Goal: Information Seeking & Learning: Learn about a topic

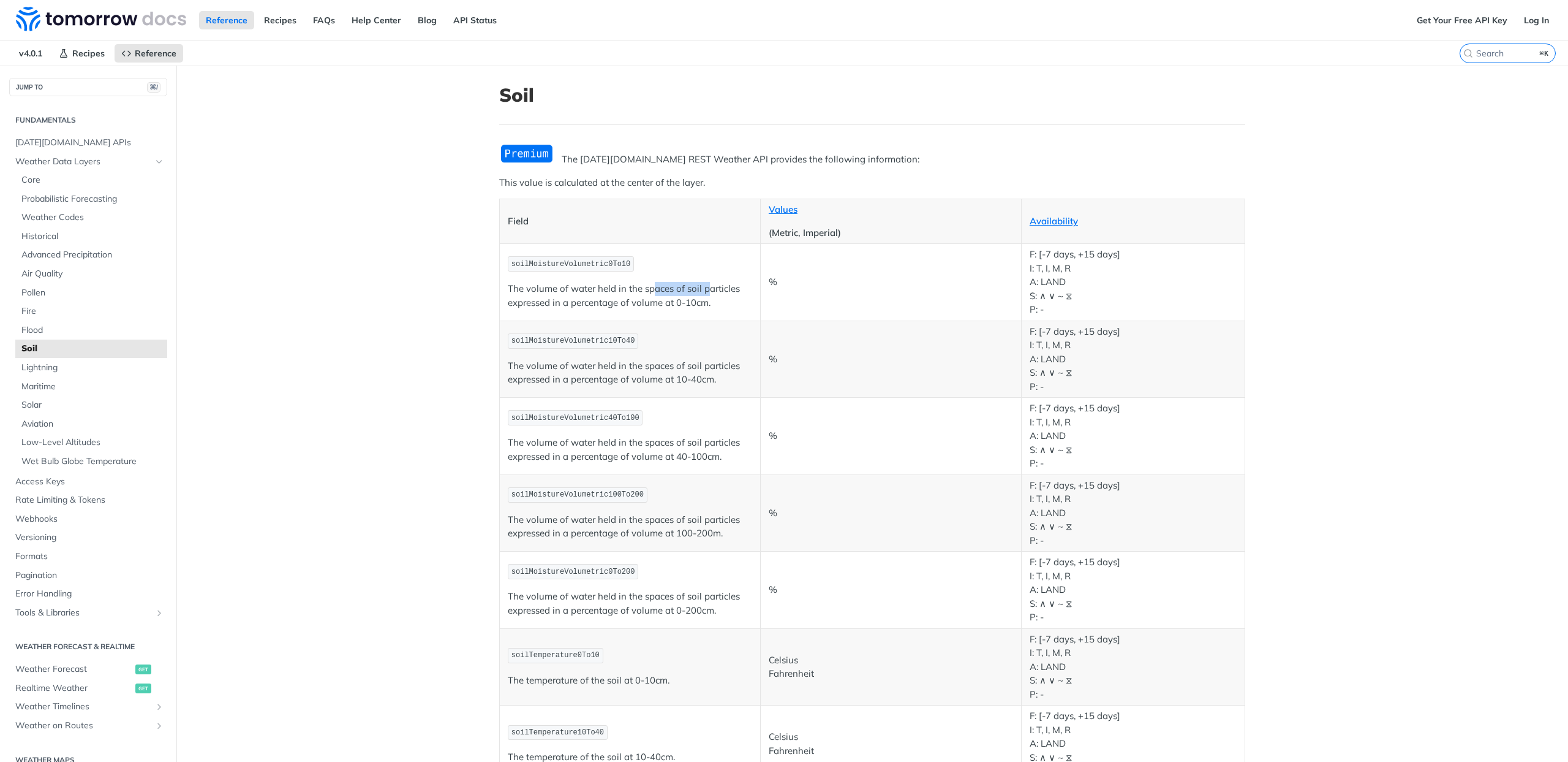
drag, startPoint x: 648, startPoint y: 288, endPoint x: 704, endPoint y: 291, distance: 56.1
click at [704, 291] on p "The volume of water held in the spaces of soil particles expressed in a percent…" at bounding box center [630, 295] width 244 height 27
click at [140, 15] on img at bounding box center [101, 18] width 170 height 24
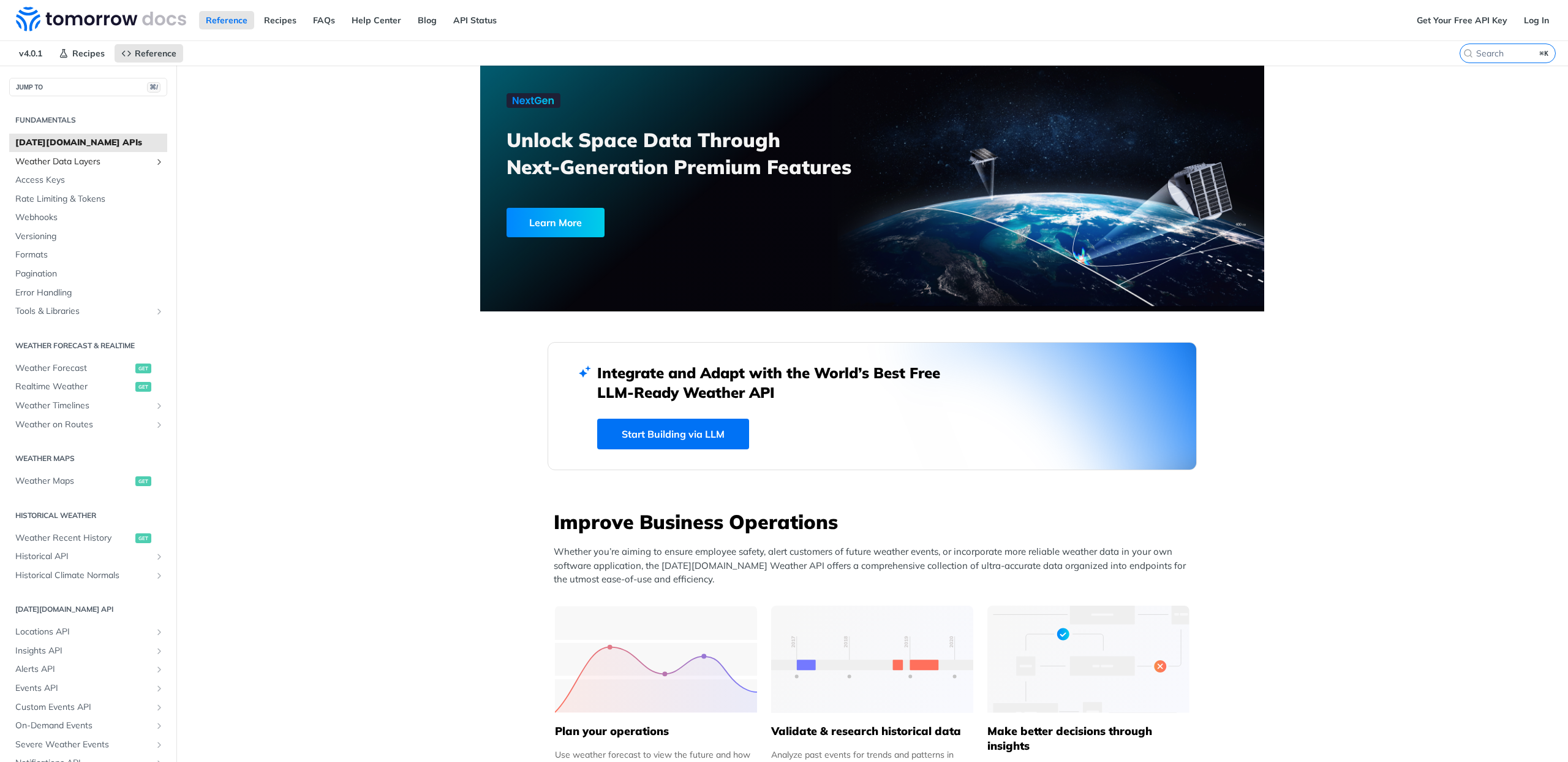
click at [99, 158] on span "Weather Data Layers" at bounding box center [83, 162] width 136 height 13
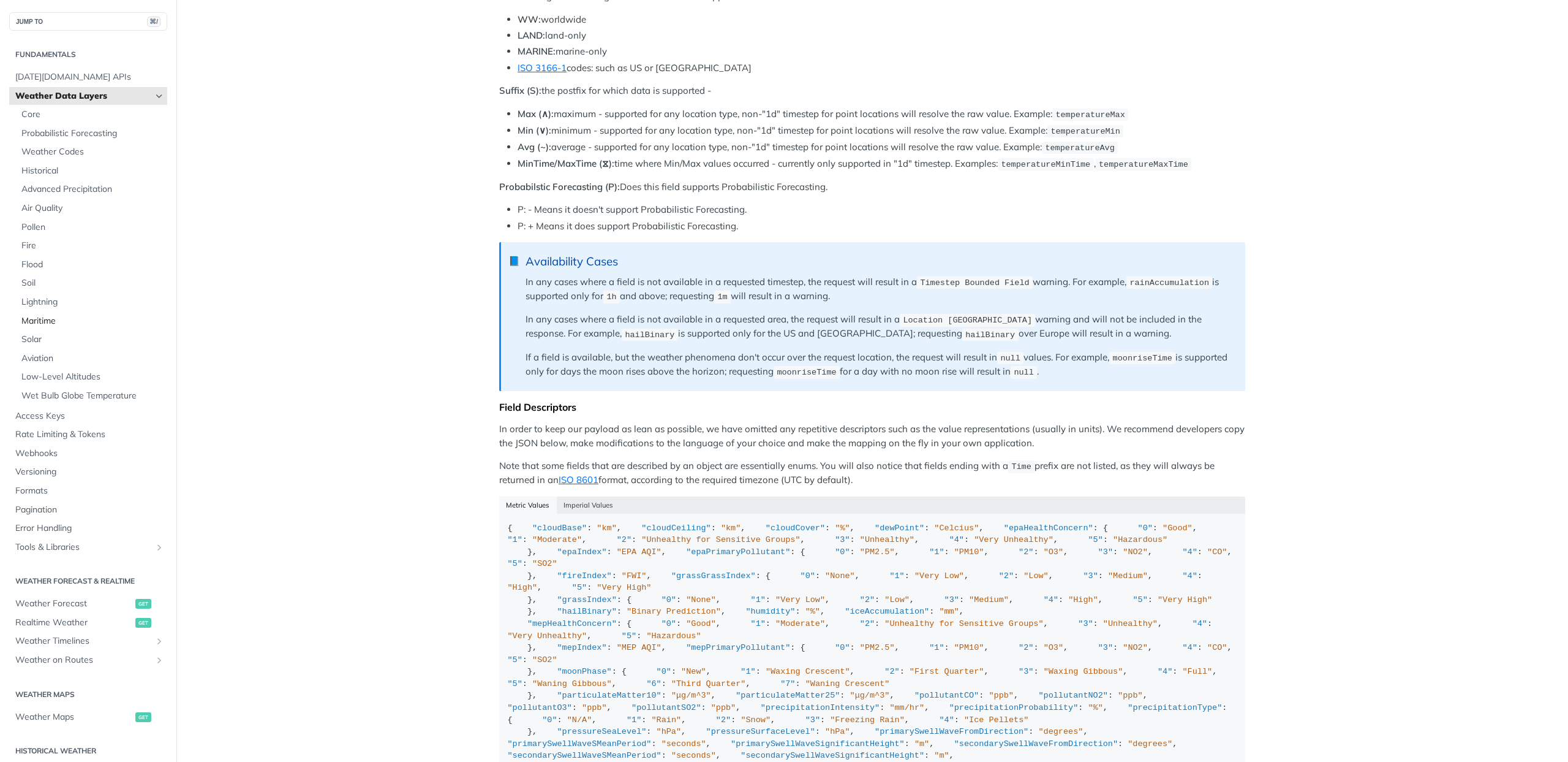
scroll to position [490, 0]
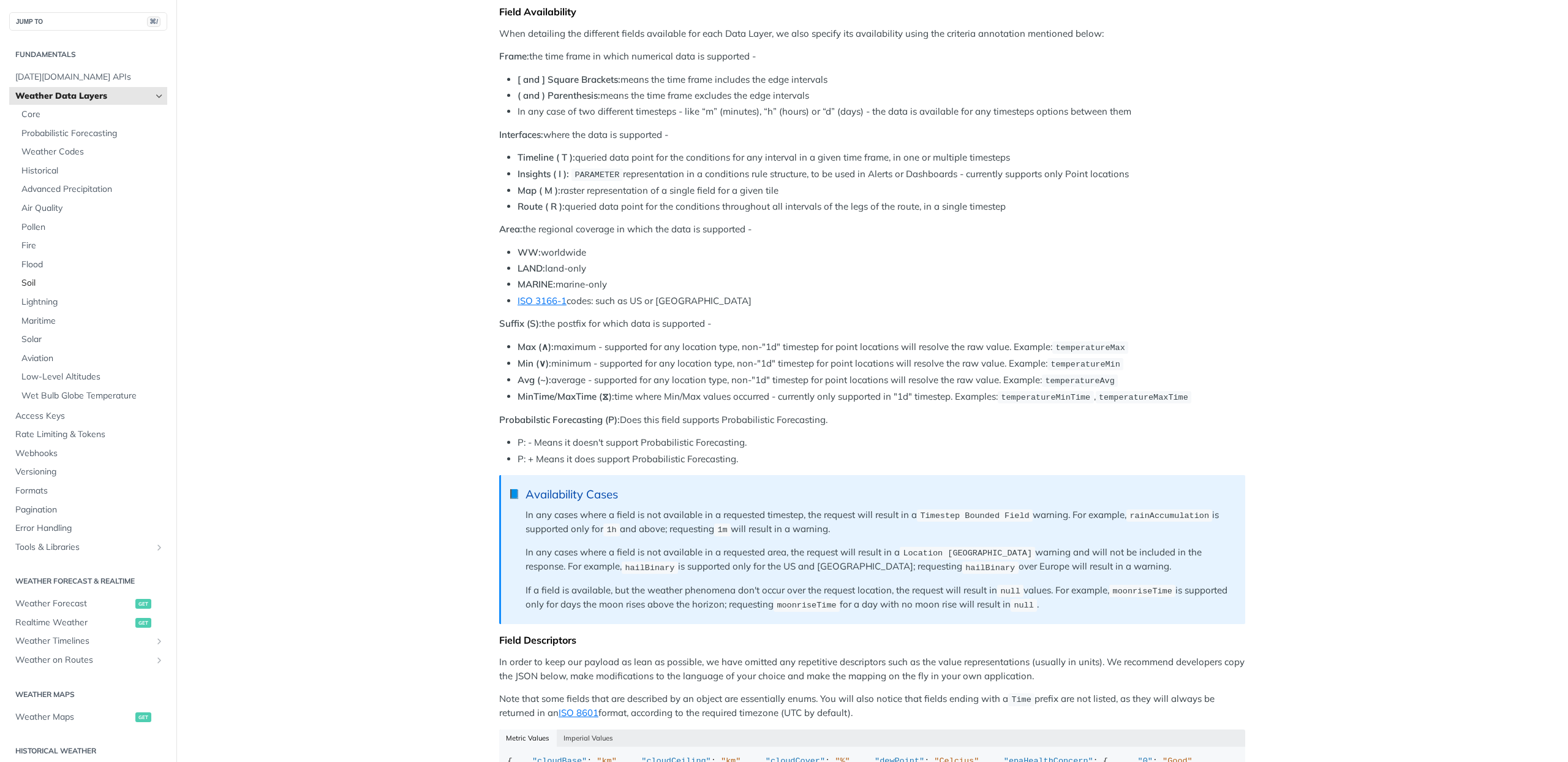
click at [33, 281] on span "Soil" at bounding box center [92, 283] width 142 height 13
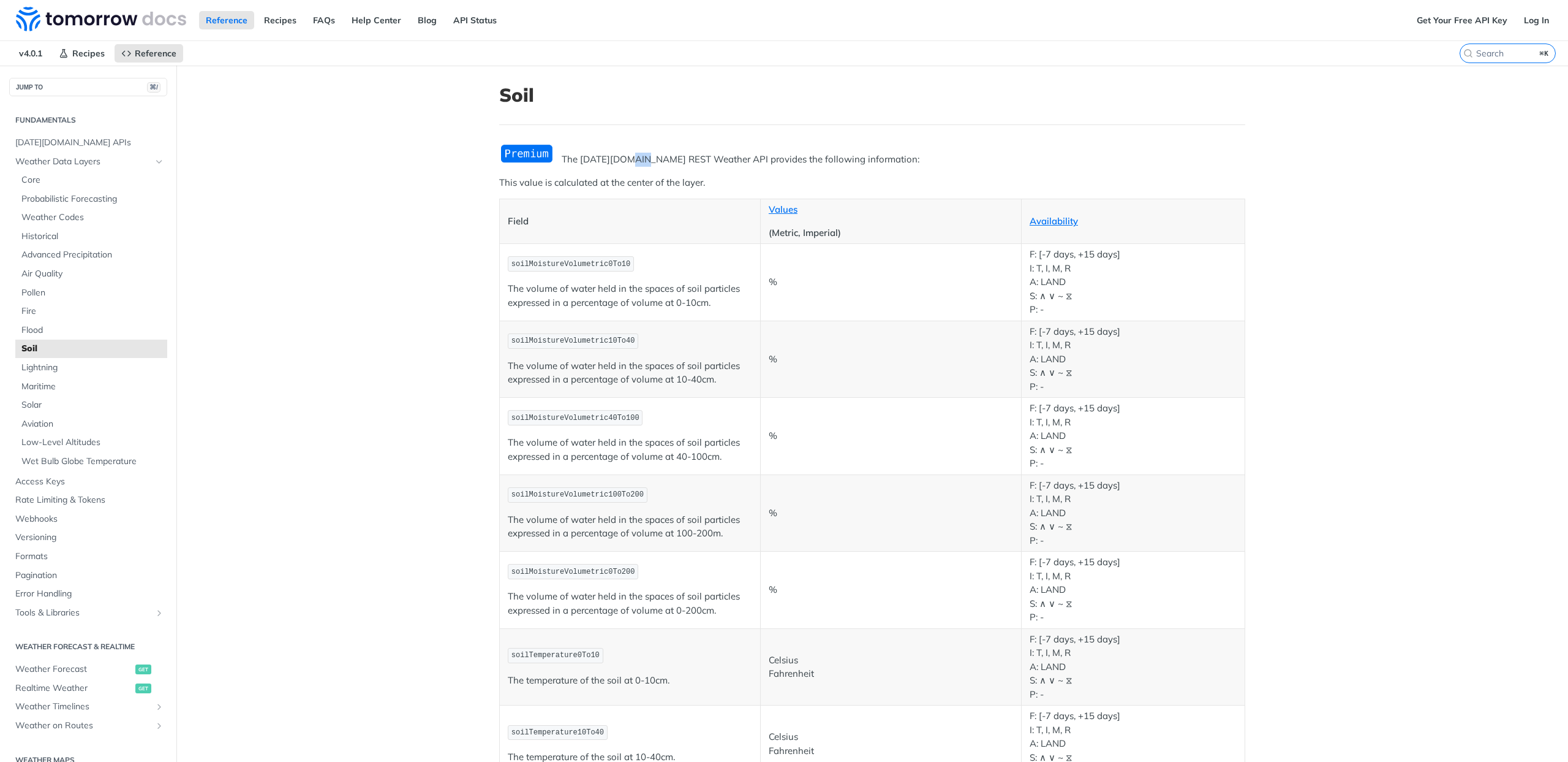
drag, startPoint x: 624, startPoint y: 158, endPoint x: 641, endPoint y: 160, distance: 17.1
click at [641, 160] on p "The Tomorrow.io REST Weather API provides the following information:" at bounding box center [872, 160] width 746 height 15
click at [77, 12] on img at bounding box center [101, 18] width 170 height 24
